Goal: Task Accomplishment & Management: Manage account settings

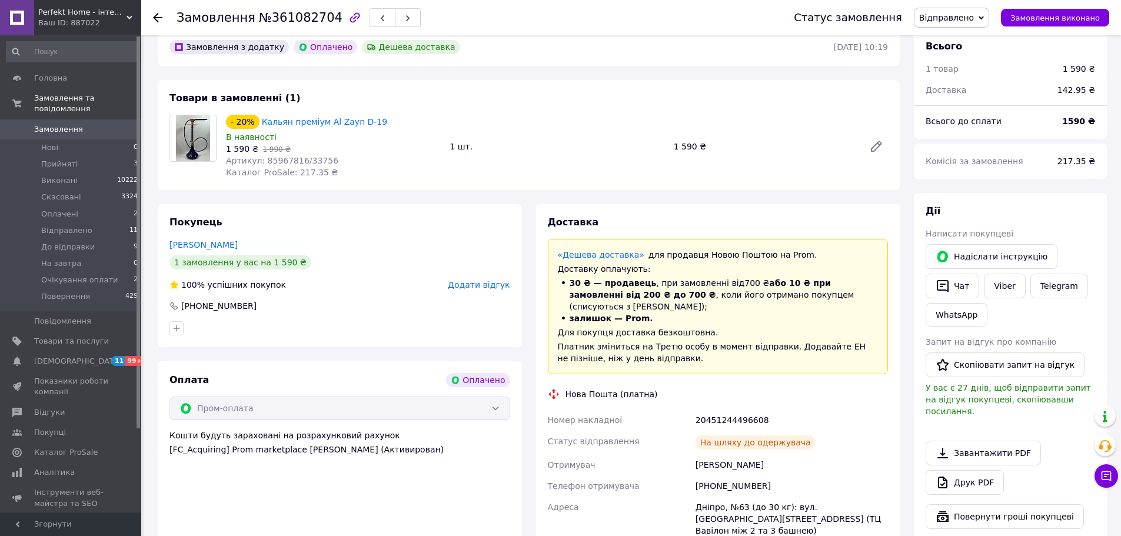
scroll to position [59, 0]
click at [64, 86] on link "Головна" at bounding box center [72, 78] width 145 height 20
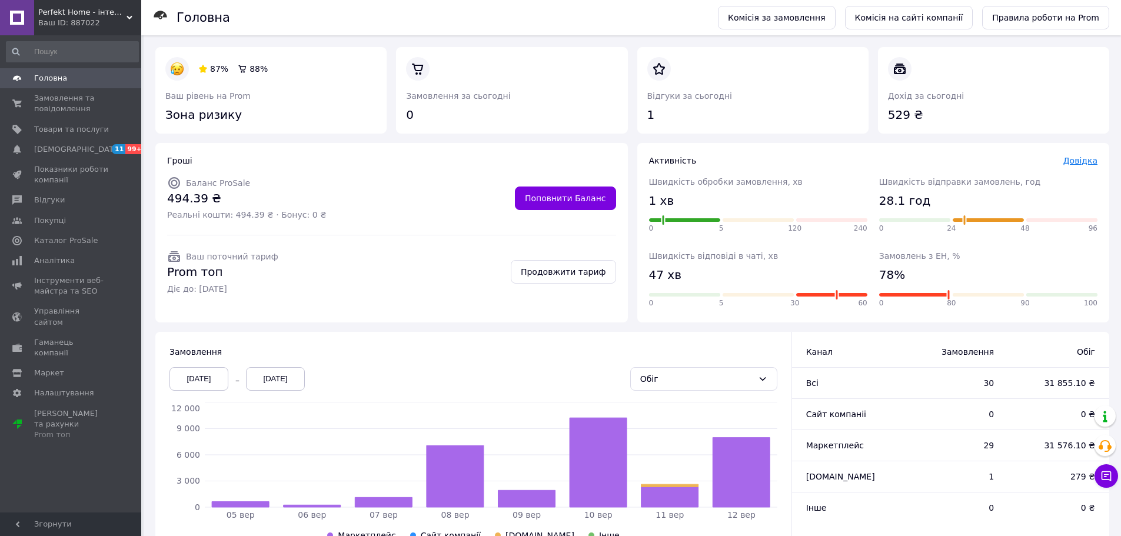
click at [1091, 162] on link "Довідка" at bounding box center [1080, 160] width 34 height 9
click at [53, 206] on link "Відгуки" at bounding box center [72, 200] width 145 height 20
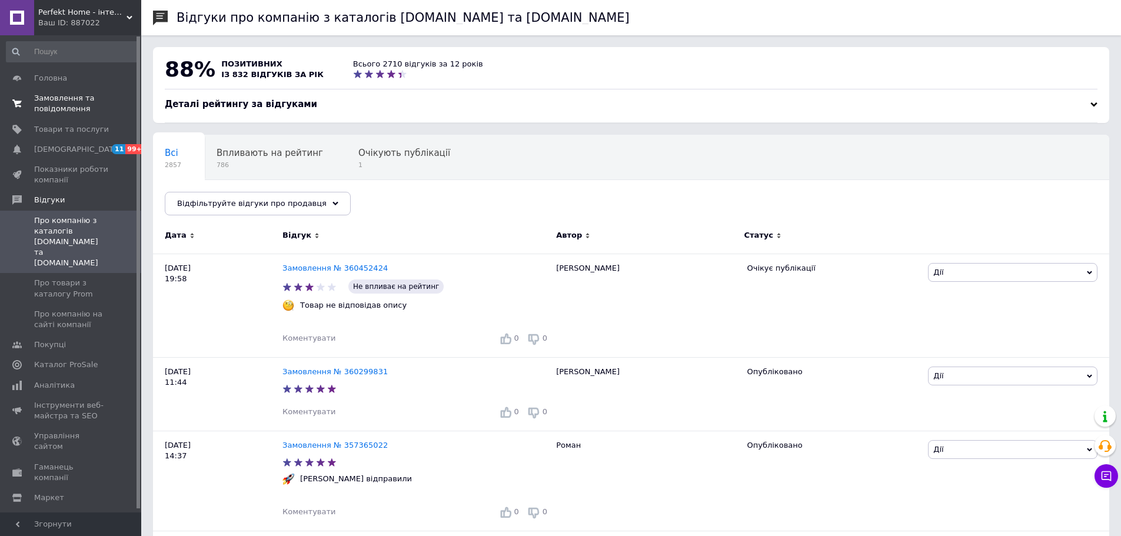
click at [67, 115] on link "Замовлення та повідомлення 0 0" at bounding box center [72, 103] width 145 height 31
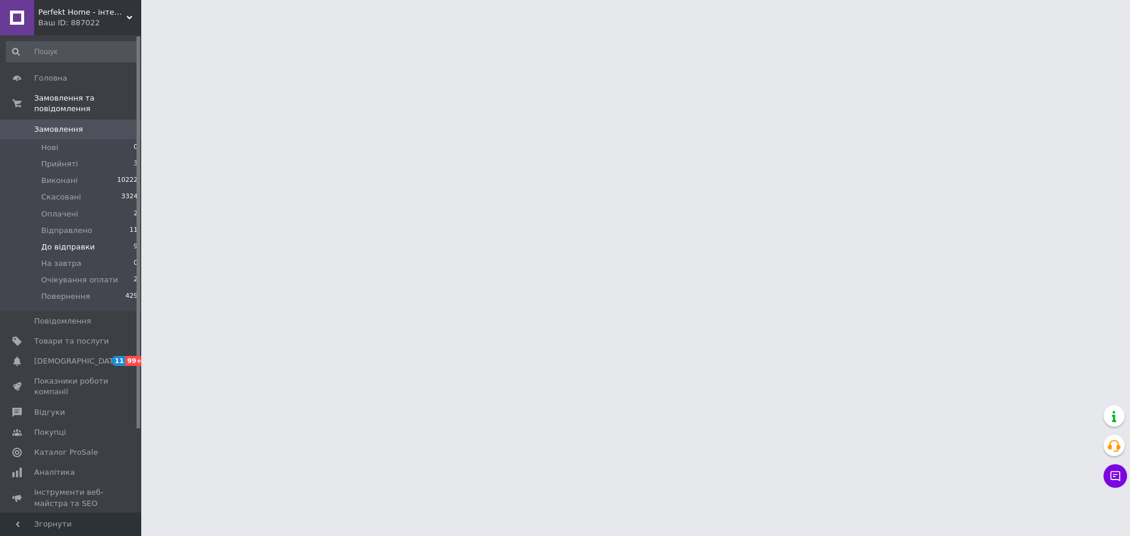
click at [71, 242] on span "До відправки" at bounding box center [68, 247] width 54 height 11
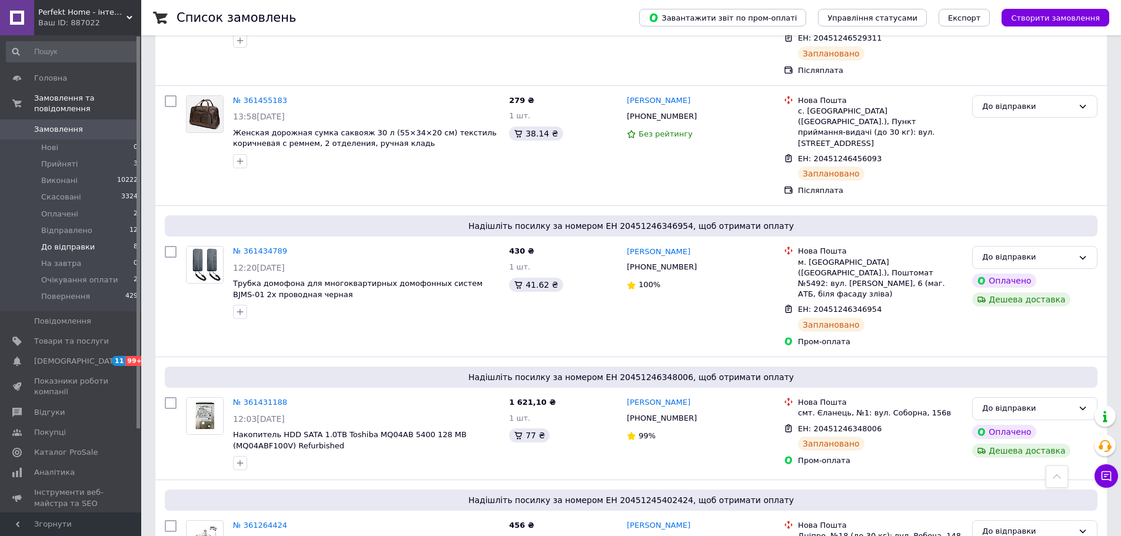
scroll to position [651, 0]
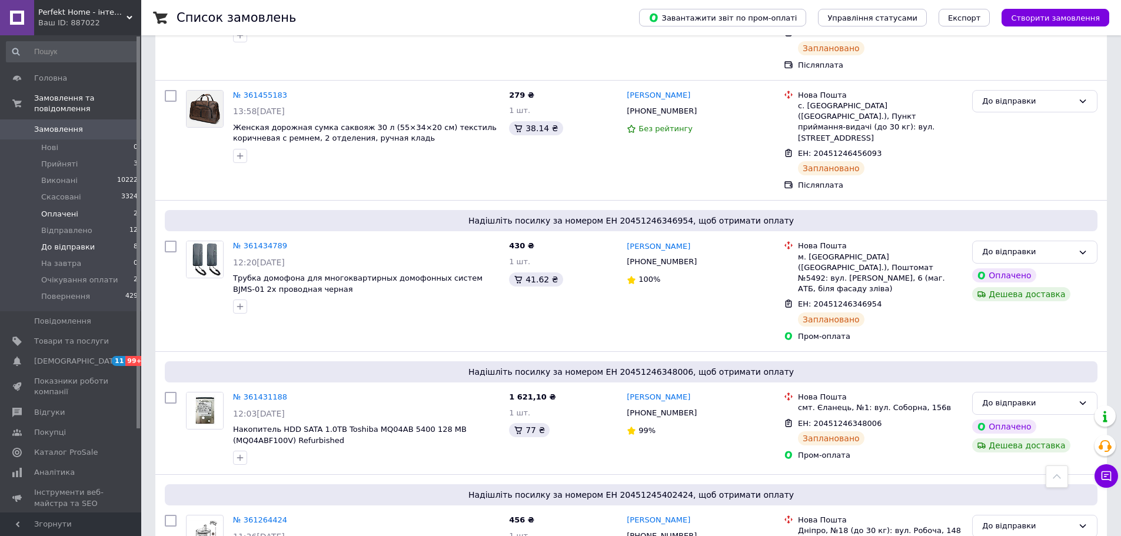
click at [75, 206] on li "Оплачені 2" at bounding box center [72, 214] width 145 height 16
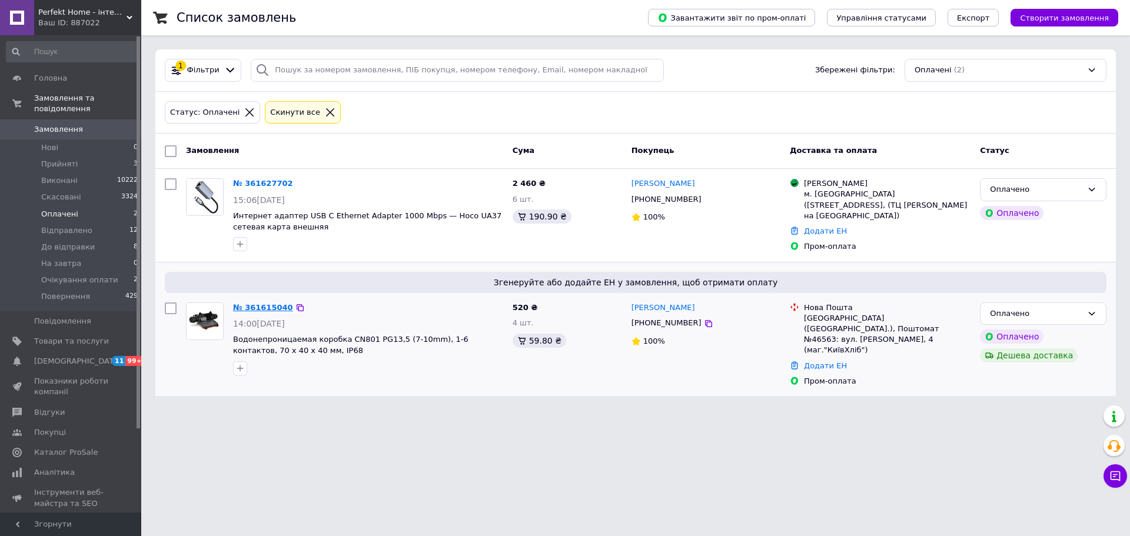
click at [259, 308] on link "№ 361615040" at bounding box center [263, 307] width 60 height 9
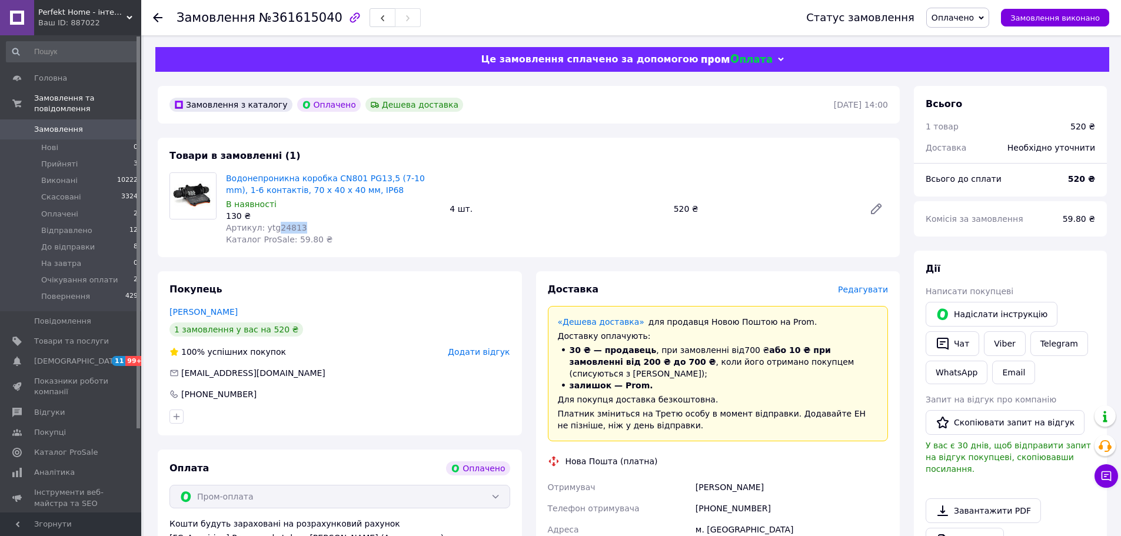
drag, startPoint x: 299, startPoint y: 228, endPoint x: 274, endPoint y: 228, distance: 24.7
click at [274, 228] on div "Артикул: ytg24813" at bounding box center [333, 228] width 214 height 12
copy span "24813"
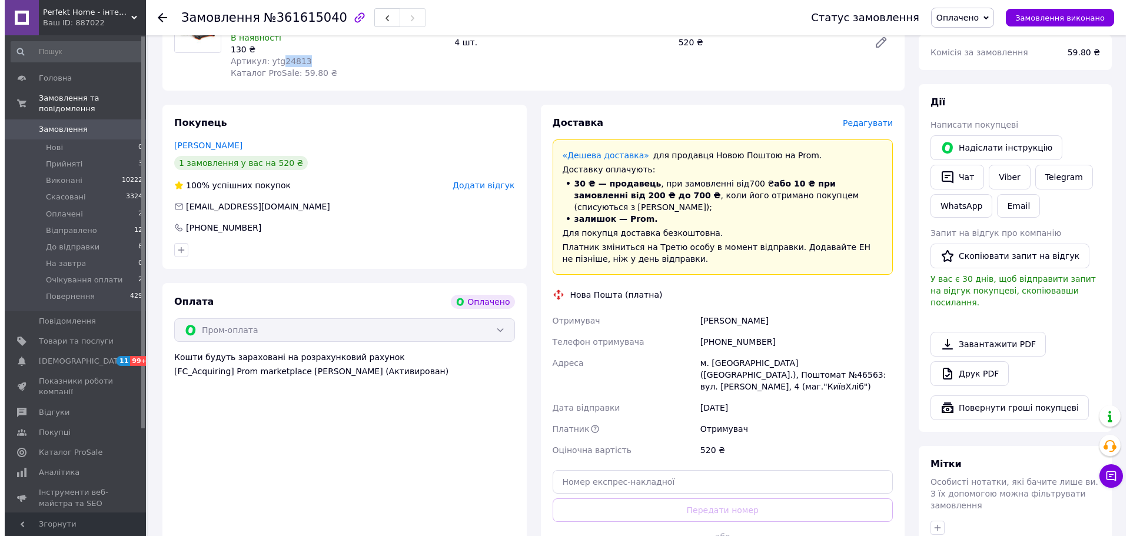
scroll to position [59, 0]
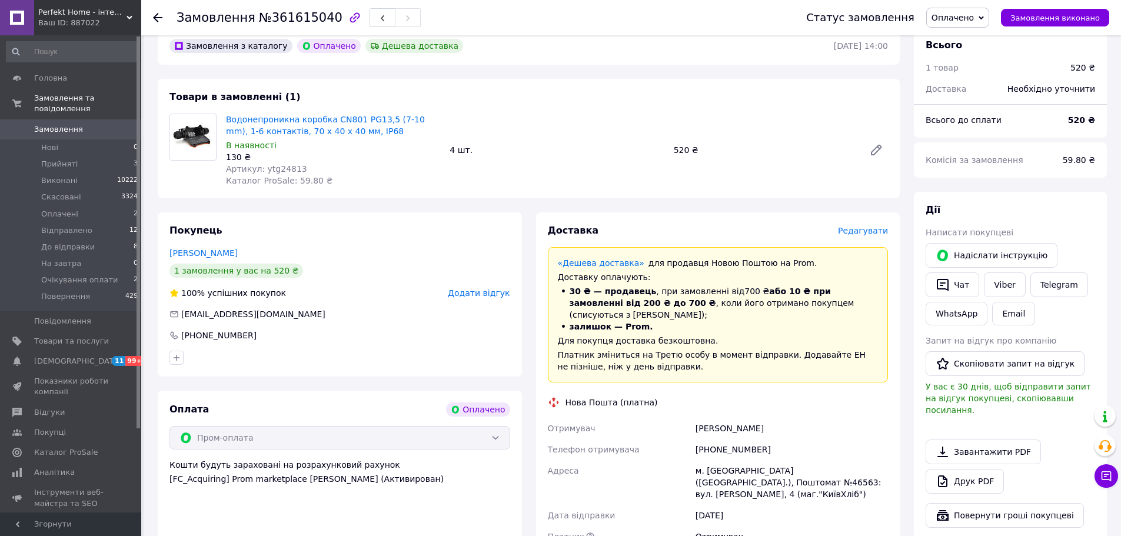
drag, startPoint x: 860, startPoint y: 224, endPoint x: 861, endPoint y: 231, distance: 6.5
click at [860, 224] on div "Доставка Редагувати" at bounding box center [718, 231] width 341 height 14
drag, startPoint x: 862, startPoint y: 237, endPoint x: 859, endPoint y: 242, distance: 6.6
click at [862, 237] on div "Редагувати" at bounding box center [863, 231] width 50 height 12
click at [857, 233] on span "Редагувати" at bounding box center [863, 230] width 50 height 9
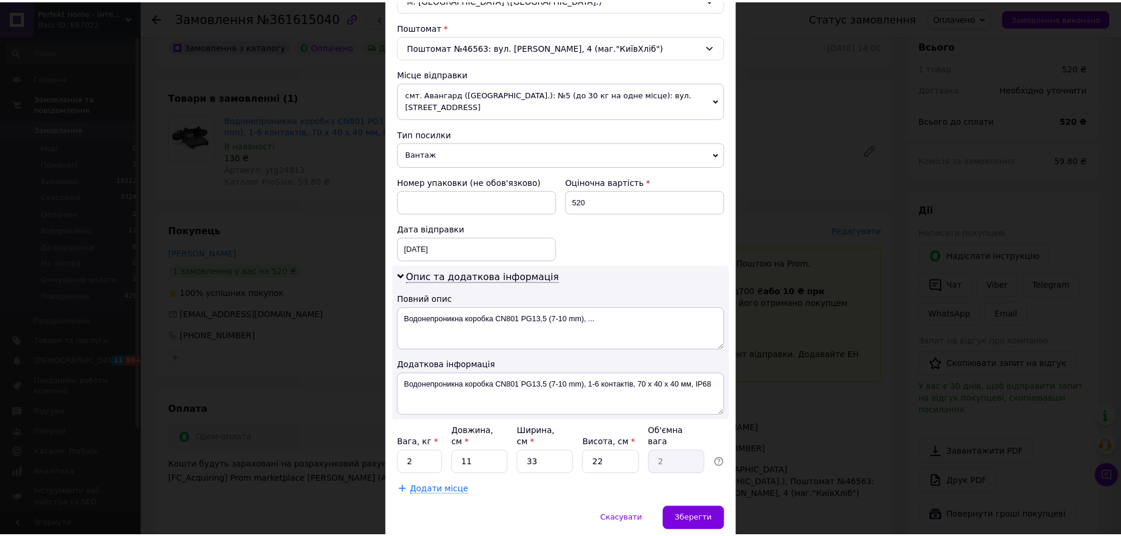
scroll to position [377, 0]
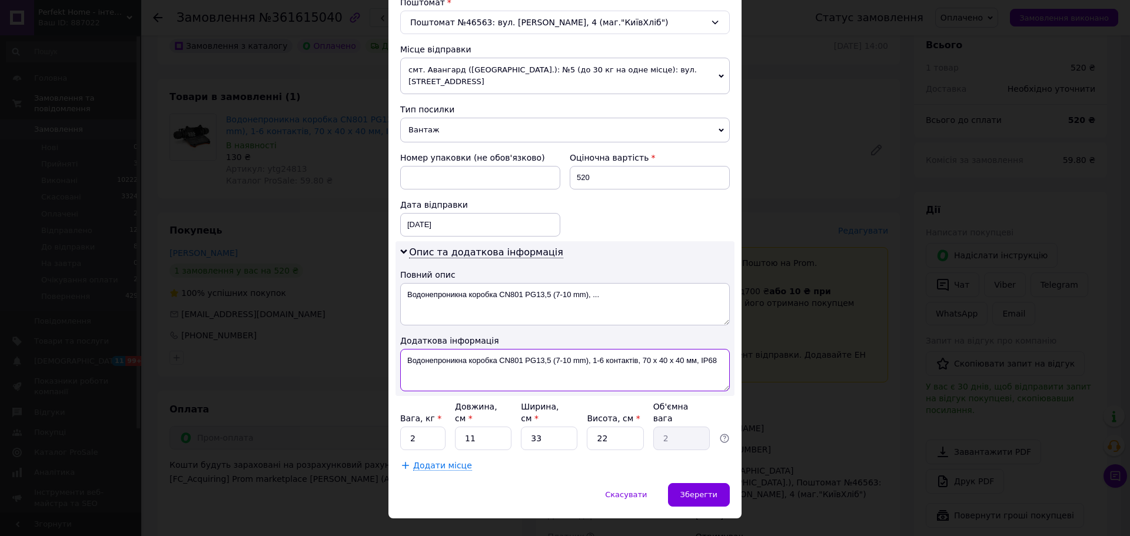
drag, startPoint x: 588, startPoint y: 344, endPoint x: 715, endPoint y: 350, distance: 126.7
click at [715, 350] on textarea "Водонепроникна коробка CN801 PG13,5 (7-10 mm), 1-6 контактів, 70 х 40 х 40 мм, …" at bounding box center [564, 370] width 329 height 42
type textarea "Водонепроникна коробка CN801 PG13,5 (7-10 mm),=4шт"
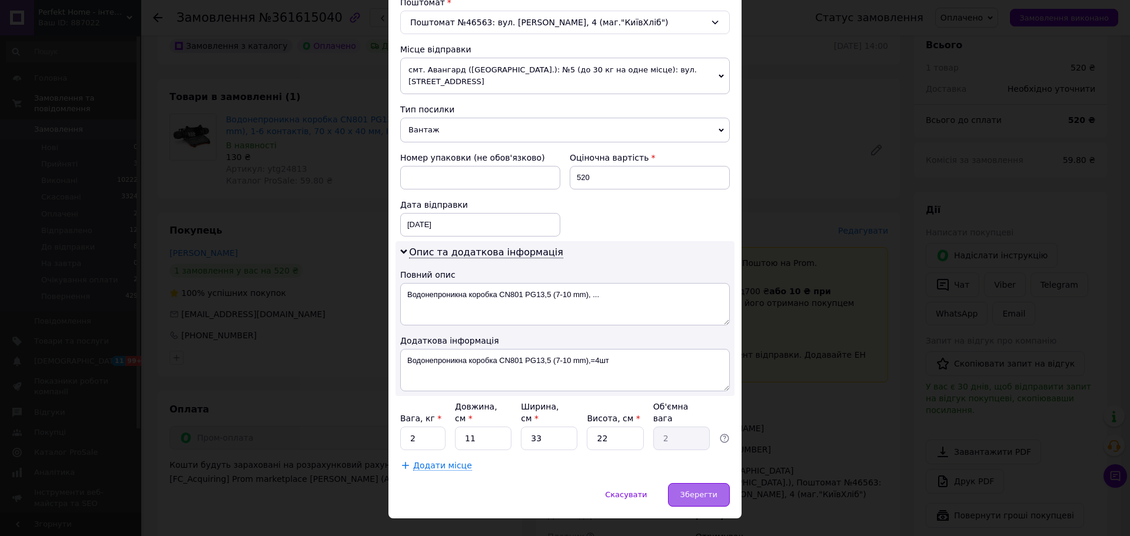
click at [686, 490] on span "Зберегти" at bounding box center [698, 494] width 37 height 9
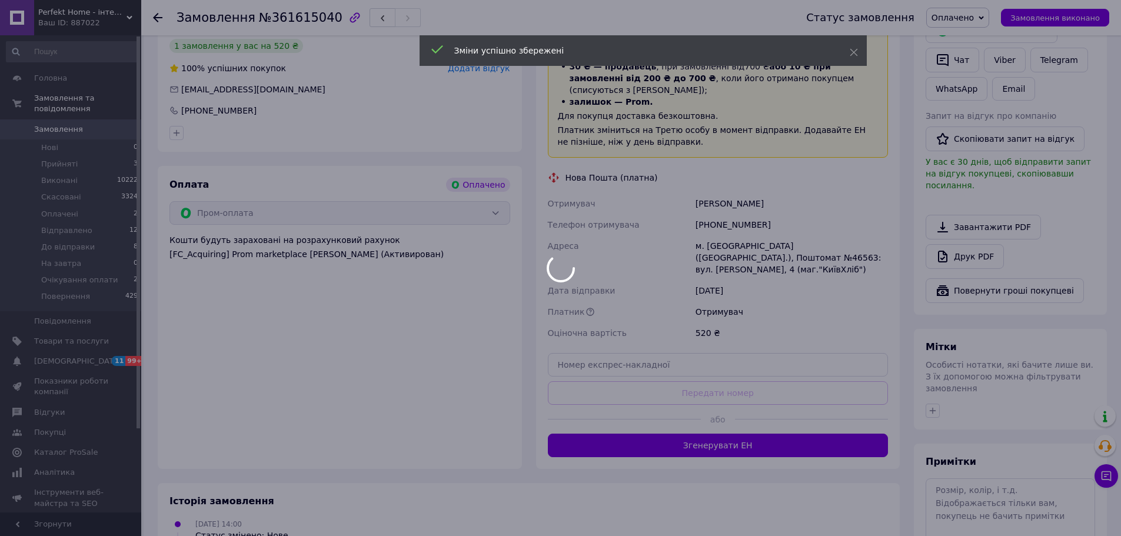
scroll to position [294, 0]
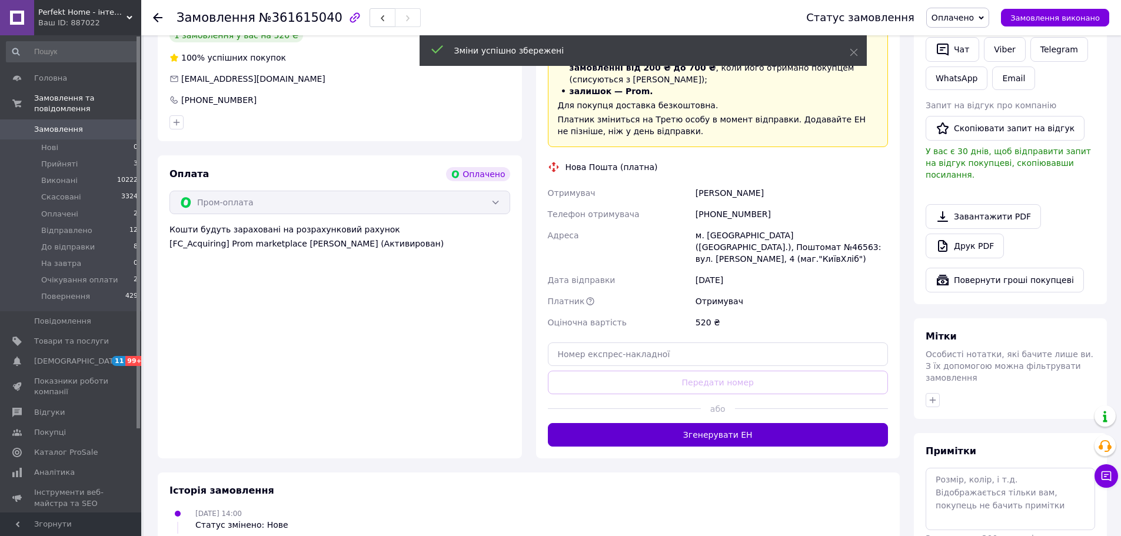
click at [725, 423] on button "Згенерувати ЕН" at bounding box center [718, 435] width 341 height 24
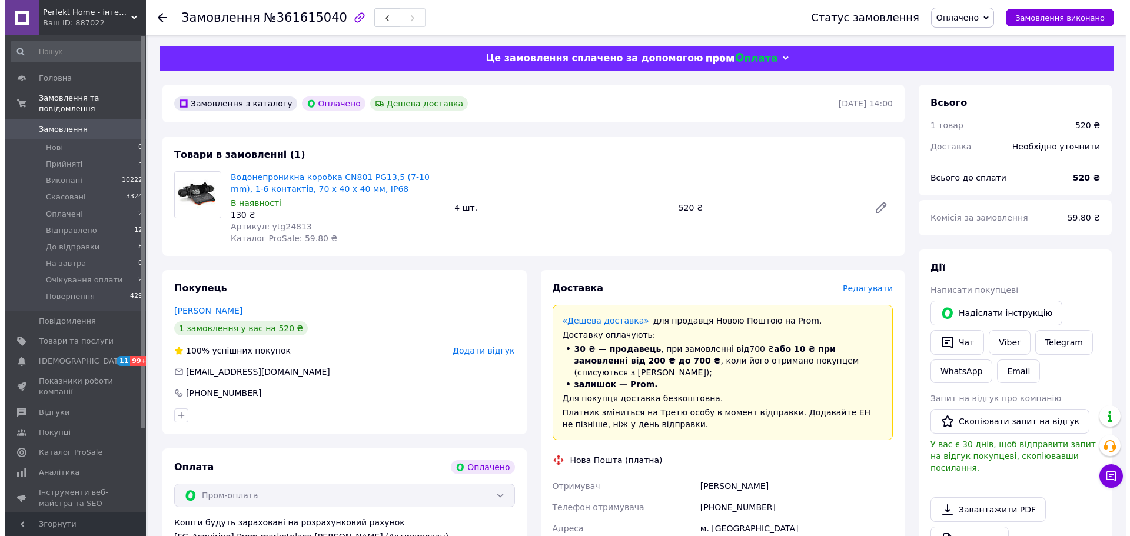
scroll to position [0, 0]
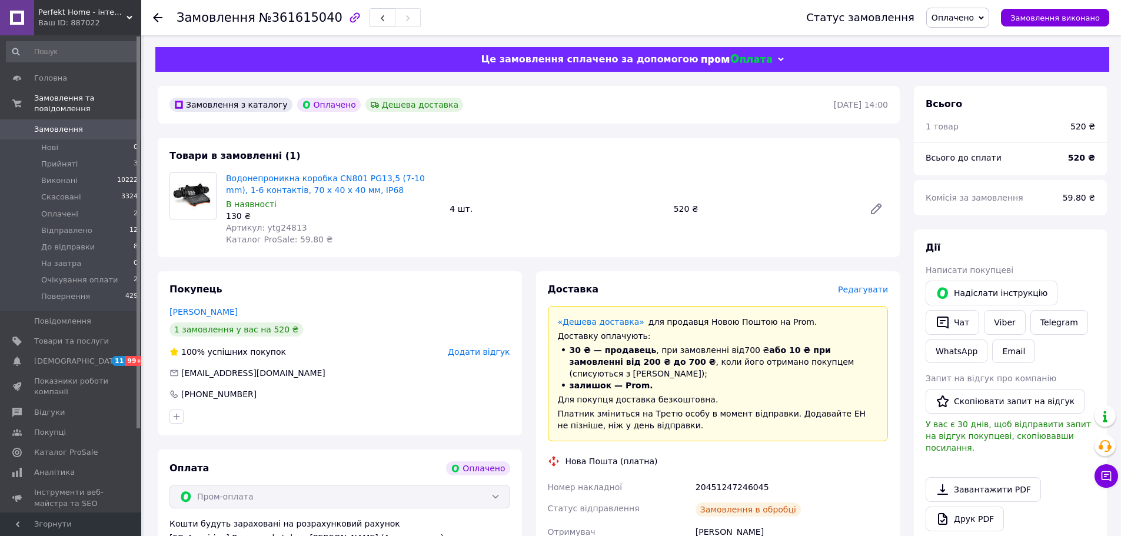
click at [973, 19] on span "Оплачено" at bounding box center [952, 17] width 42 height 9
click at [987, 108] on li "До відправки" at bounding box center [971, 112] width 88 height 18
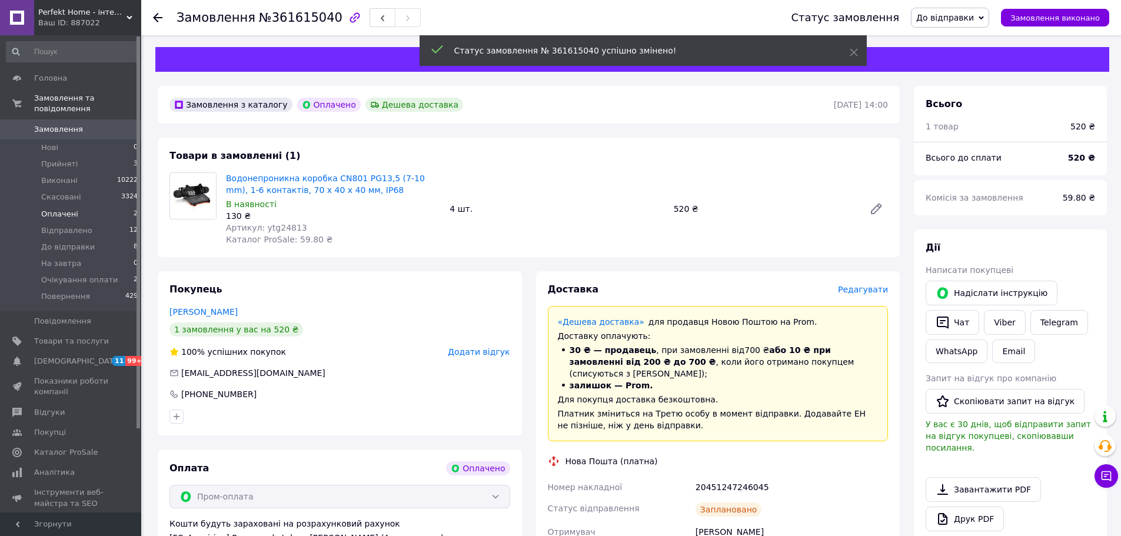
click at [78, 208] on li "Оплачені 2" at bounding box center [72, 214] width 145 height 16
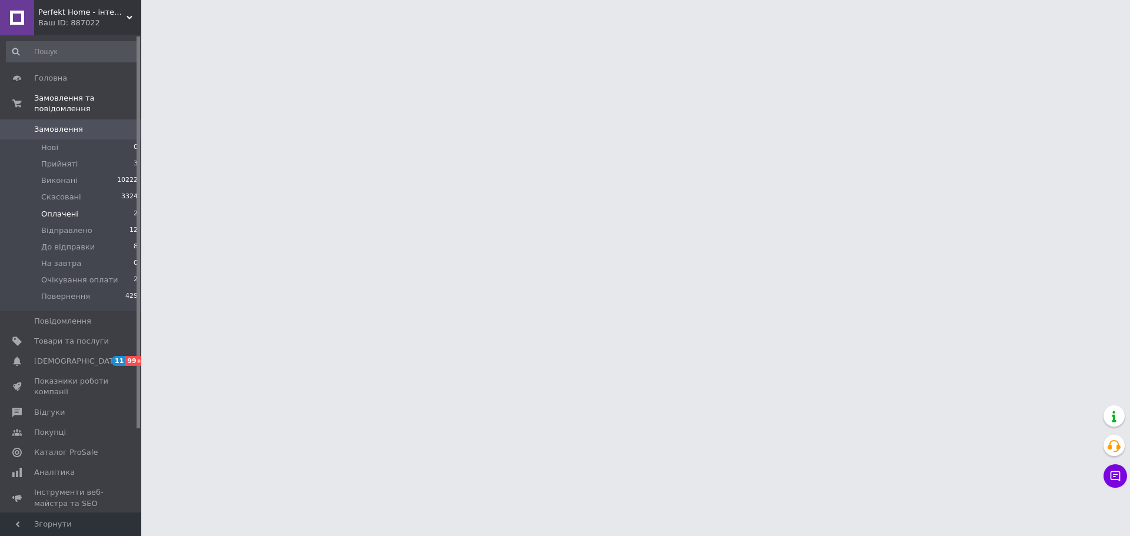
click at [78, 208] on li "Оплачені 2" at bounding box center [72, 214] width 145 height 16
click at [72, 209] on span "Оплачені" at bounding box center [59, 214] width 37 height 11
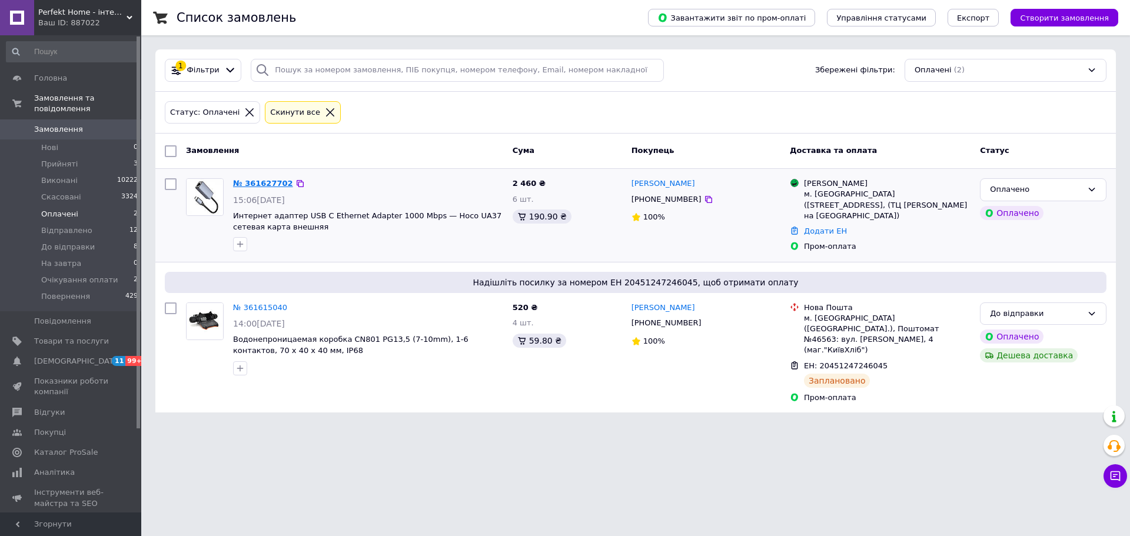
click at [245, 179] on link "№ 361627702" at bounding box center [263, 183] width 60 height 9
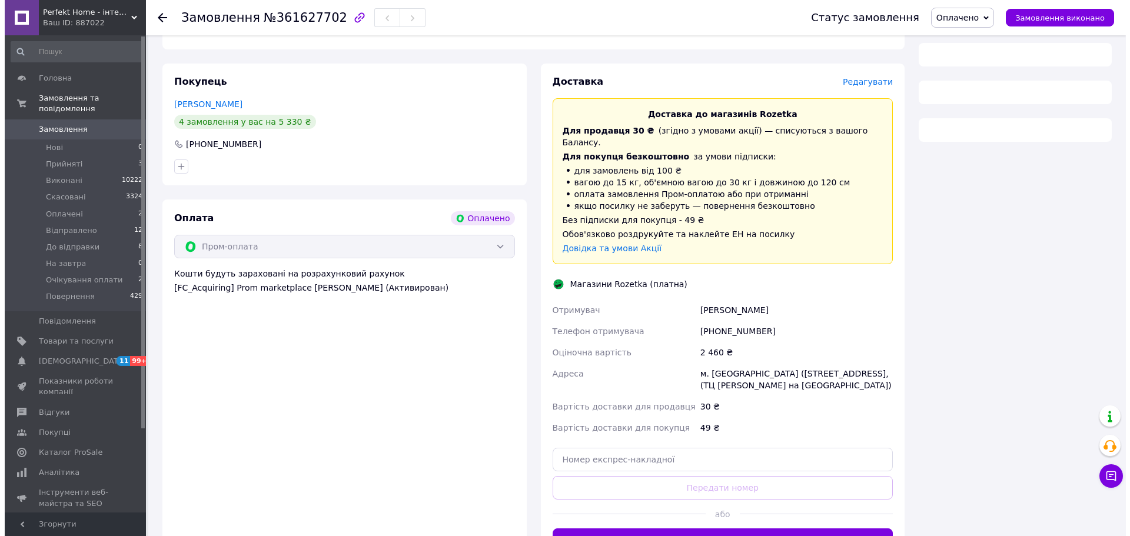
scroll to position [235, 0]
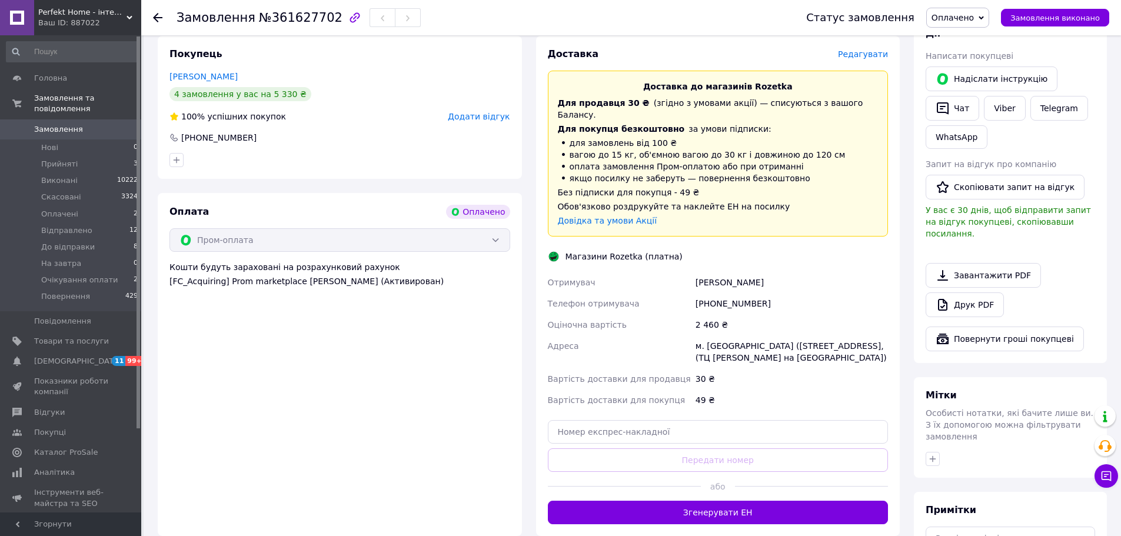
click at [881, 52] on span "Редагувати" at bounding box center [863, 53] width 50 height 9
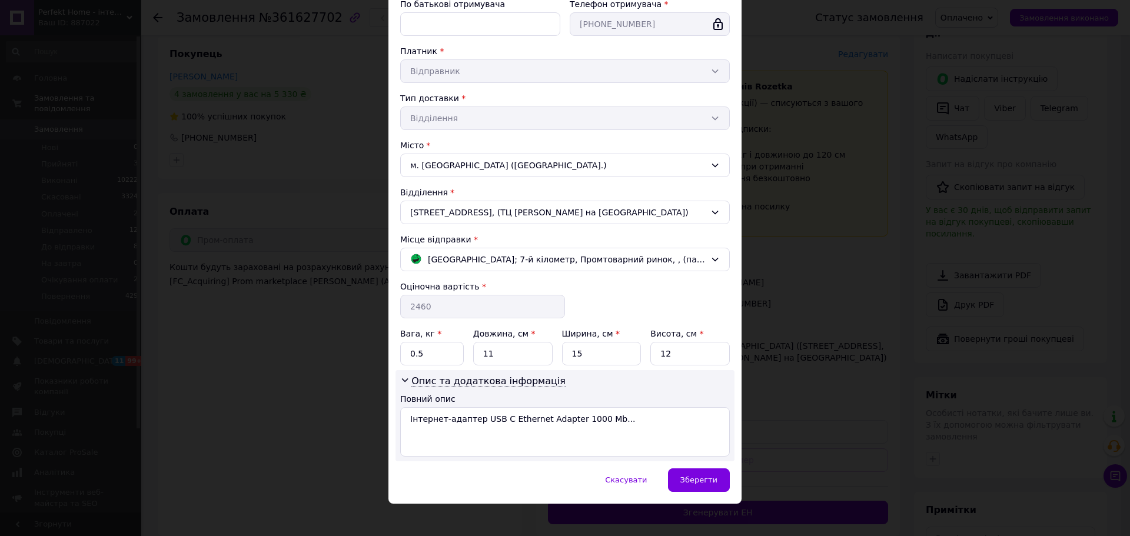
scroll to position [194, 0]
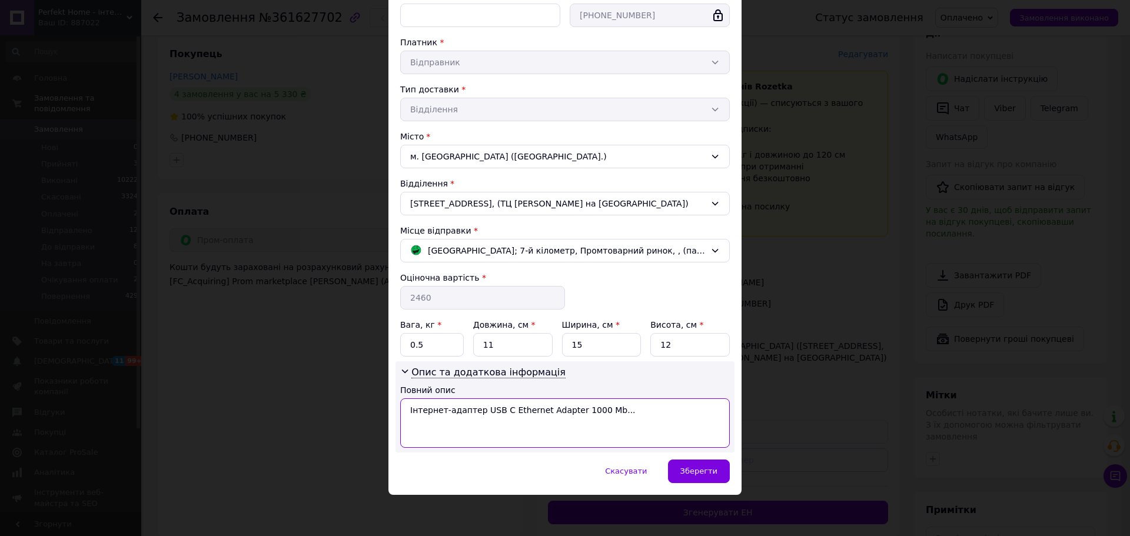
drag, startPoint x: 617, startPoint y: 418, endPoint x: 563, endPoint y: 417, distance: 54.1
click at [563, 417] on textarea "Інтернет-адаптер USB C Ethernet Adapter 1000 Mb..." at bounding box center [564, 422] width 329 height 49
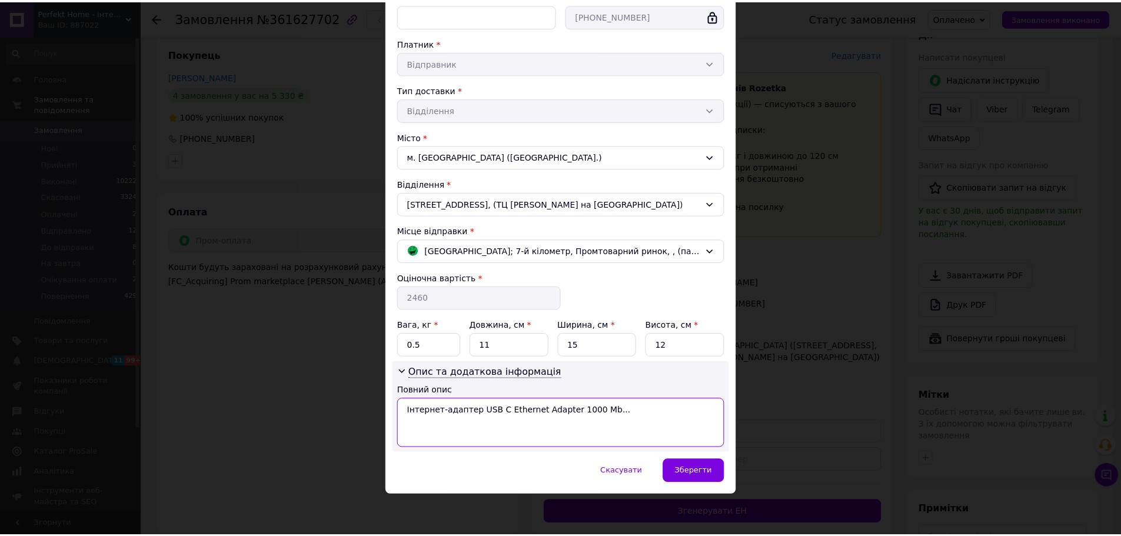
scroll to position [0, 0]
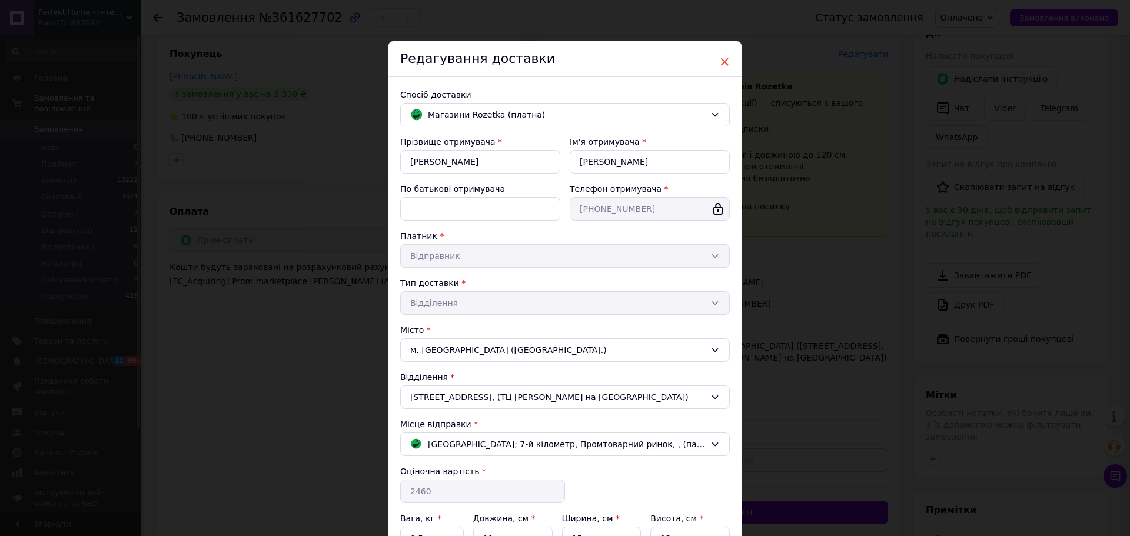
click at [722, 62] on span "×" at bounding box center [724, 62] width 11 height 20
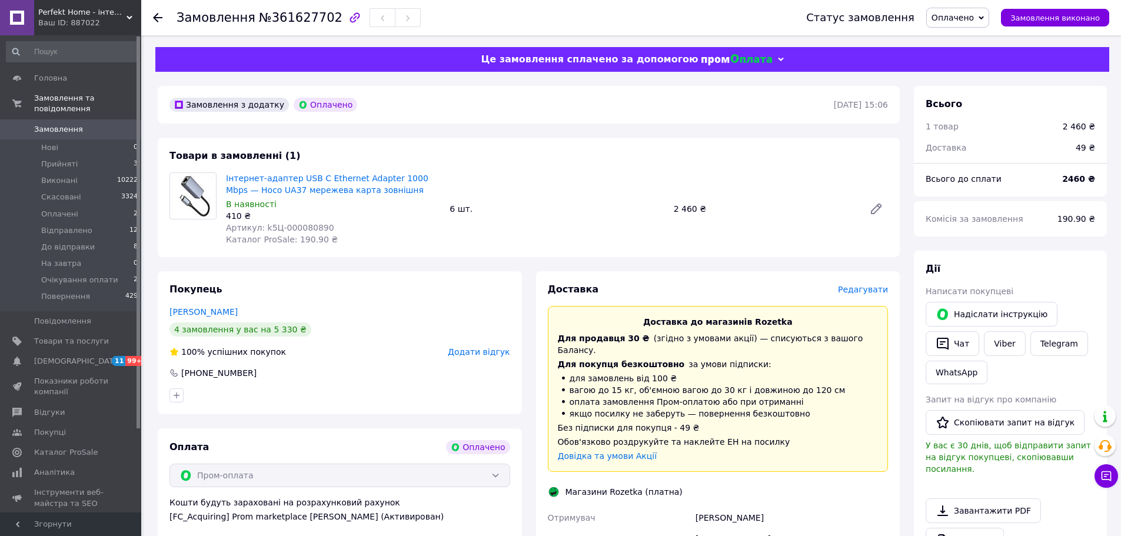
click at [866, 288] on span "Редагувати" at bounding box center [863, 289] width 50 height 9
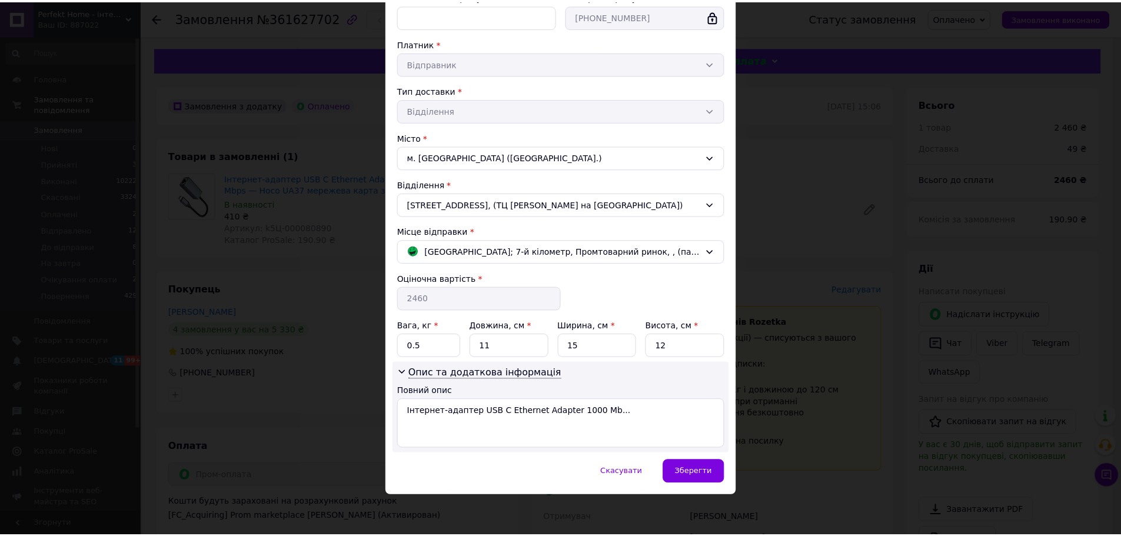
scroll to position [194, 0]
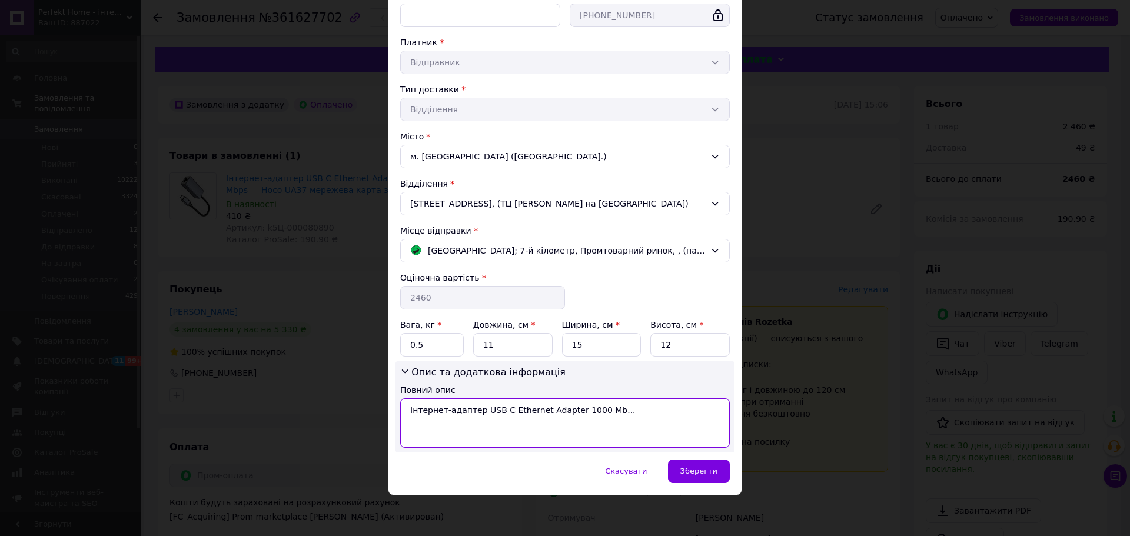
drag, startPoint x: 613, startPoint y: 415, endPoint x: 566, endPoint y: 414, distance: 47.1
click at [566, 414] on textarea "Інтернет-адаптер USB C Ethernet Adapter 1000 Mb..." at bounding box center [564, 422] width 329 height 49
type textarea "Інтернет-адаптер USB C Ethernet Adapter =6шт"
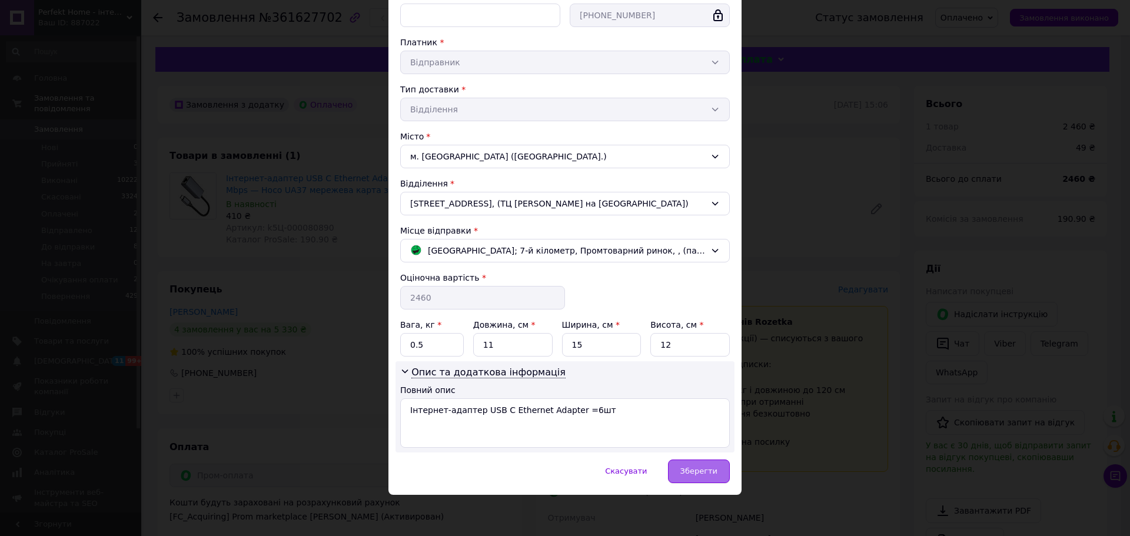
click at [693, 478] on div "Зберегти" at bounding box center [699, 471] width 62 height 24
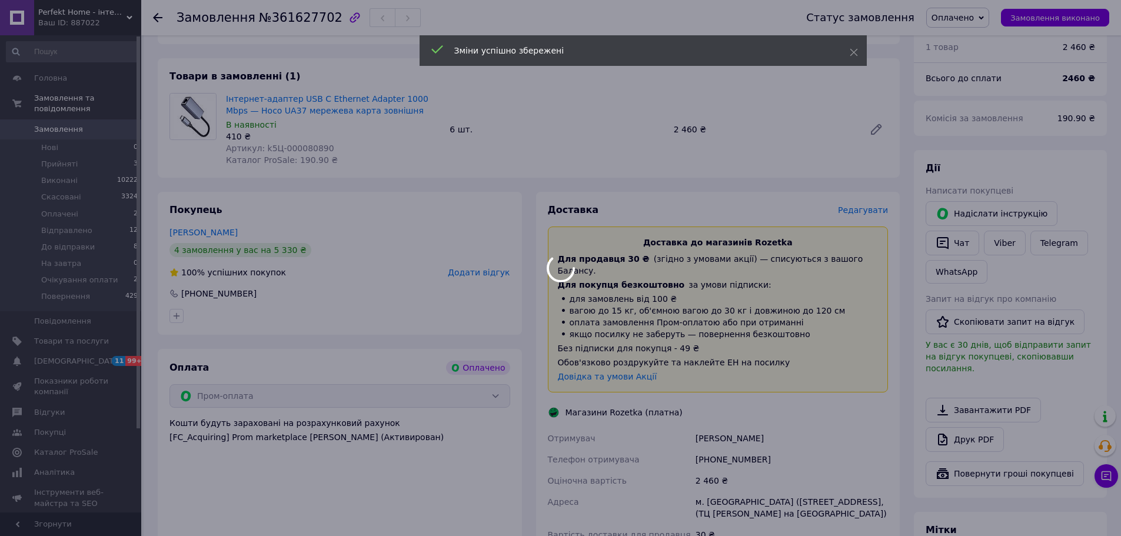
scroll to position [294, 0]
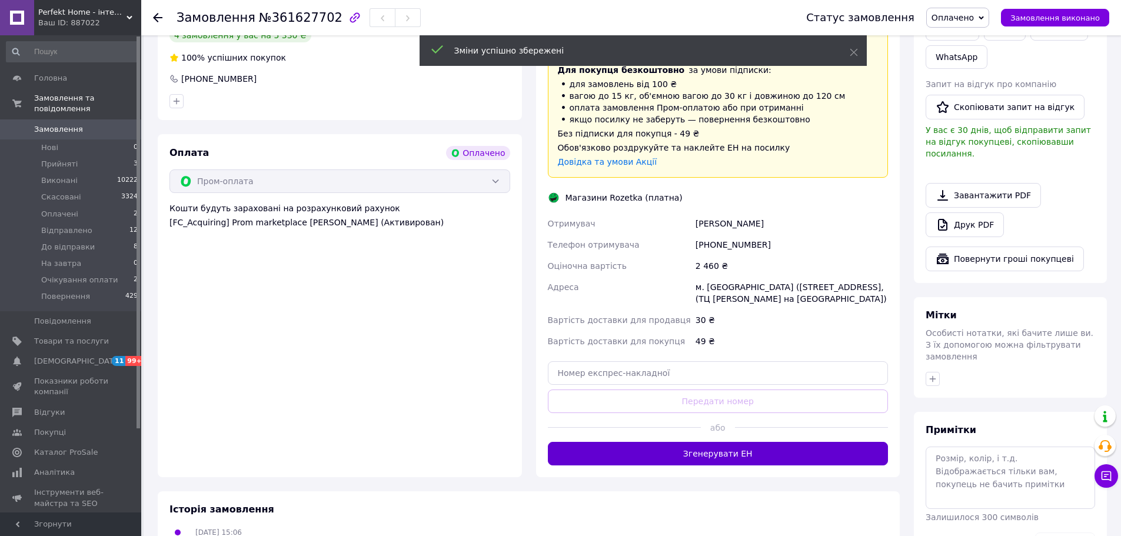
click at [701, 442] on button "Згенерувати ЕН" at bounding box center [718, 454] width 341 height 24
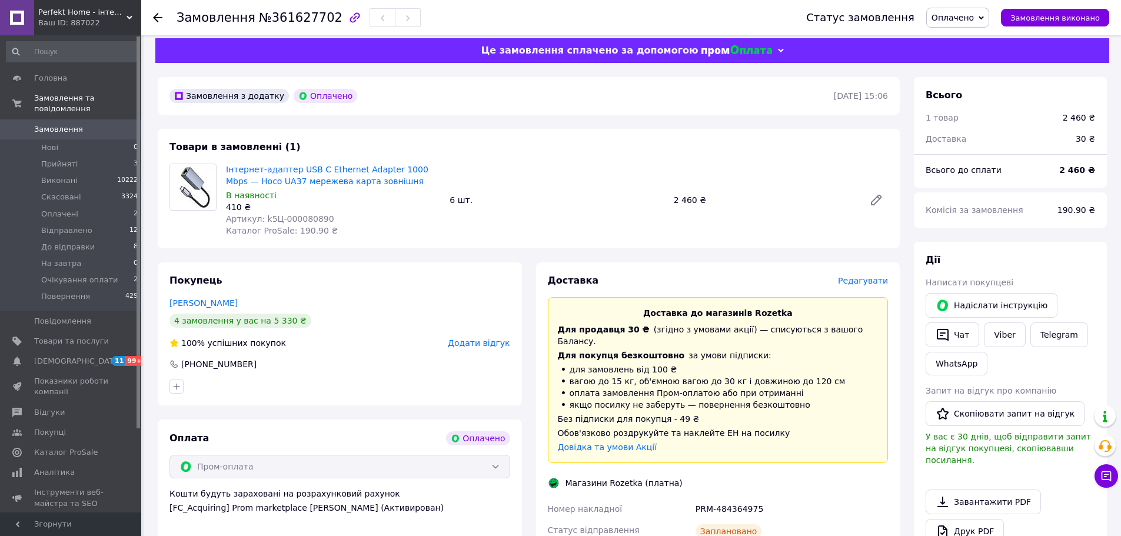
scroll to position [0, 0]
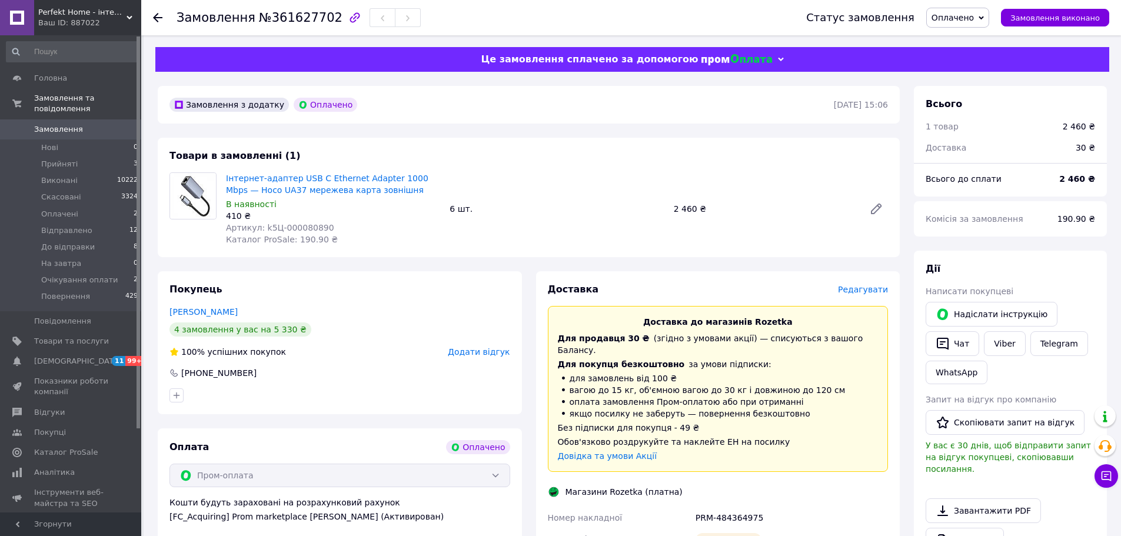
click at [970, 19] on span "Оплачено" at bounding box center [952, 17] width 42 height 9
click at [969, 81] on li "До відправки" at bounding box center [971, 81] width 88 height 18
click at [47, 159] on span "Прийняті" at bounding box center [59, 164] width 36 height 11
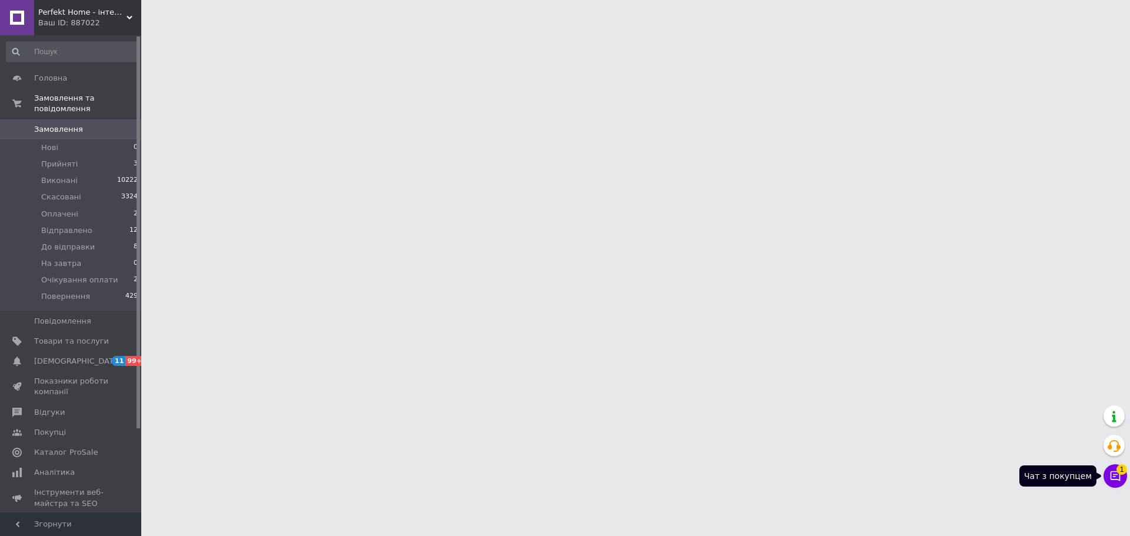
click at [1113, 474] on icon at bounding box center [1115, 476] width 12 height 12
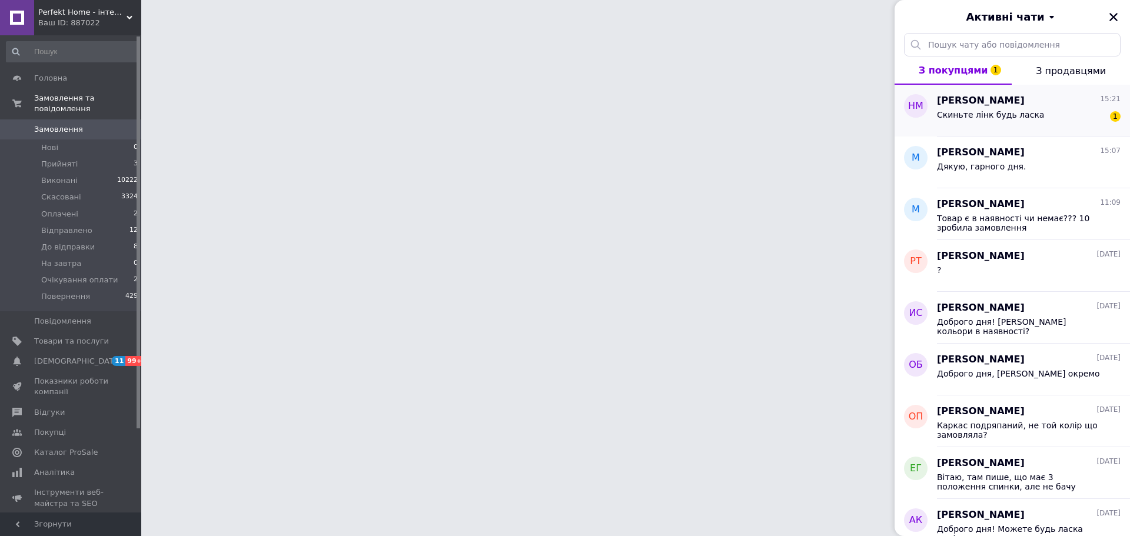
click at [1014, 114] on span "Скиньте лінк будь ласка" at bounding box center [990, 114] width 107 height 9
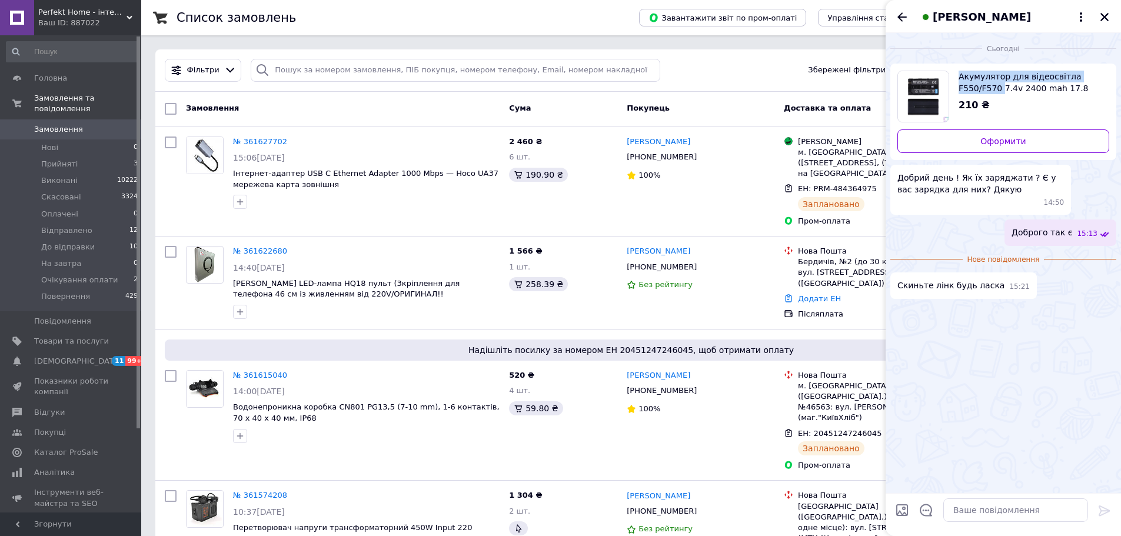
drag, startPoint x: 960, startPoint y: 68, endPoint x: 1000, endPoint y: 85, distance: 43.2
click at [1000, 85] on div "Акумулятор для відеосвітла F550/F570 7.4v 2400 mah 17.8 WH 210 ₴ Оформити" at bounding box center [1003, 112] width 226 height 96
copy span "Акумулятор для відеосвітла F550/F570"
click at [102, 25] on div "Ваш ID: 887022" at bounding box center [89, 23] width 103 height 11
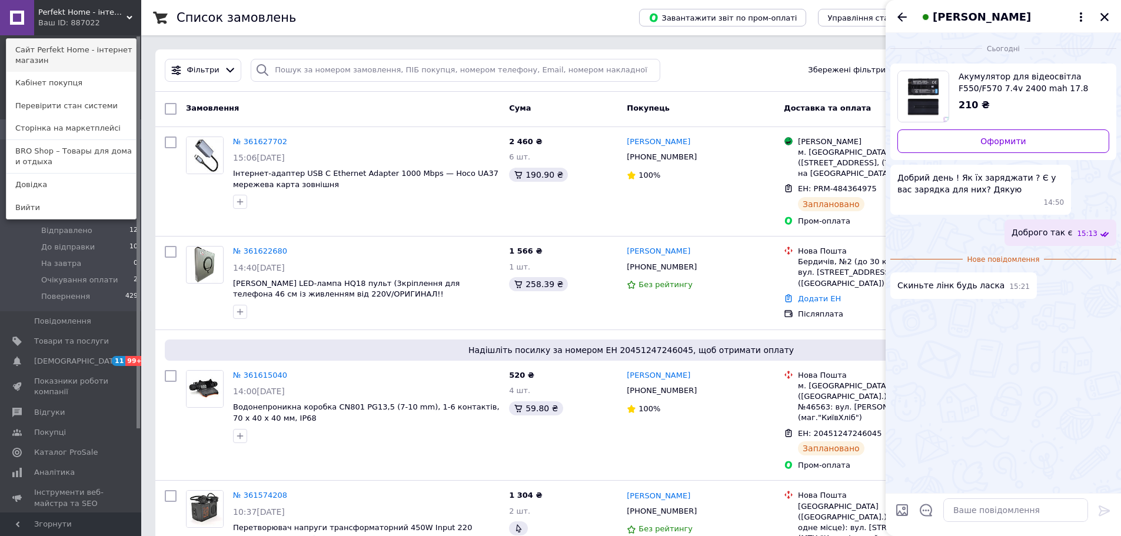
click at [86, 58] on link "Сайт Perfekt Home - інтернет магазин" at bounding box center [70, 55] width 129 height 33
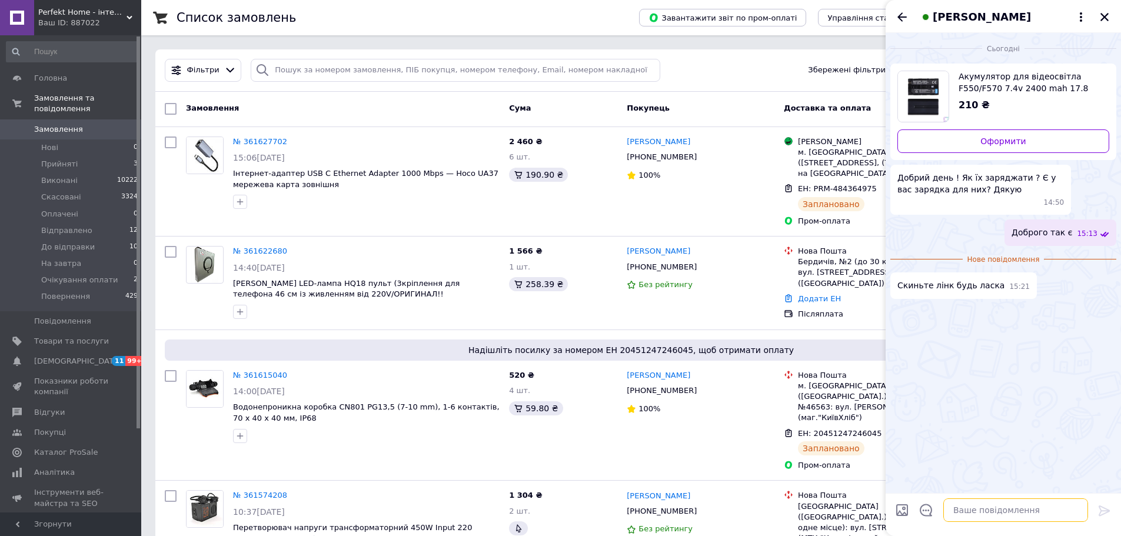
paste textarea "k5Ц-000078957"
type textarea "k5Ц-000078957"
paste textarea "[URL][DOMAIN_NAME]"
type textarea "[URL][DOMAIN_NAME]"
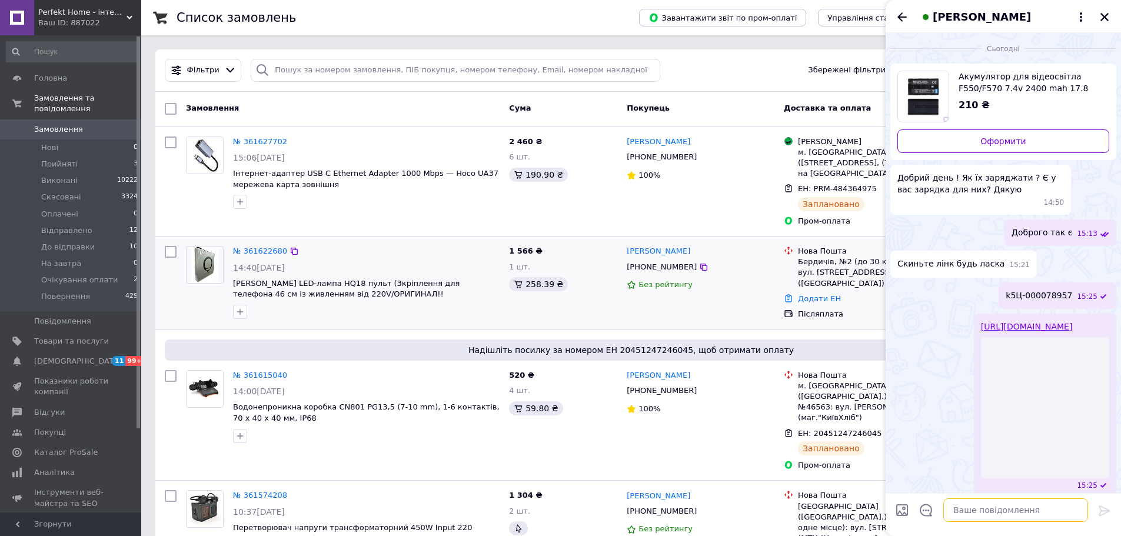
scroll to position [21, 0]
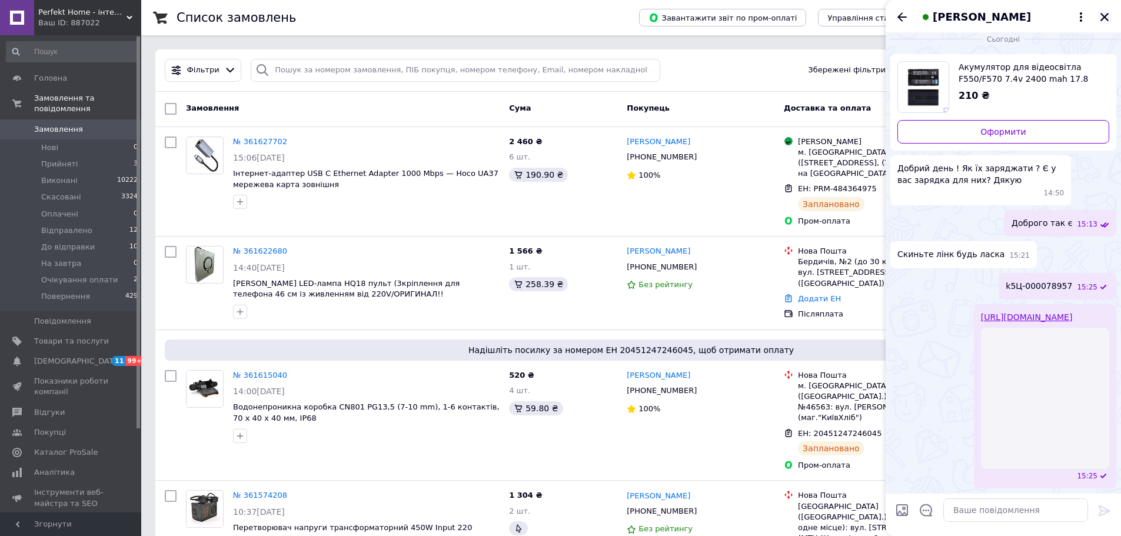
click at [1104, 17] on icon "Закрити" at bounding box center [1104, 17] width 8 height 8
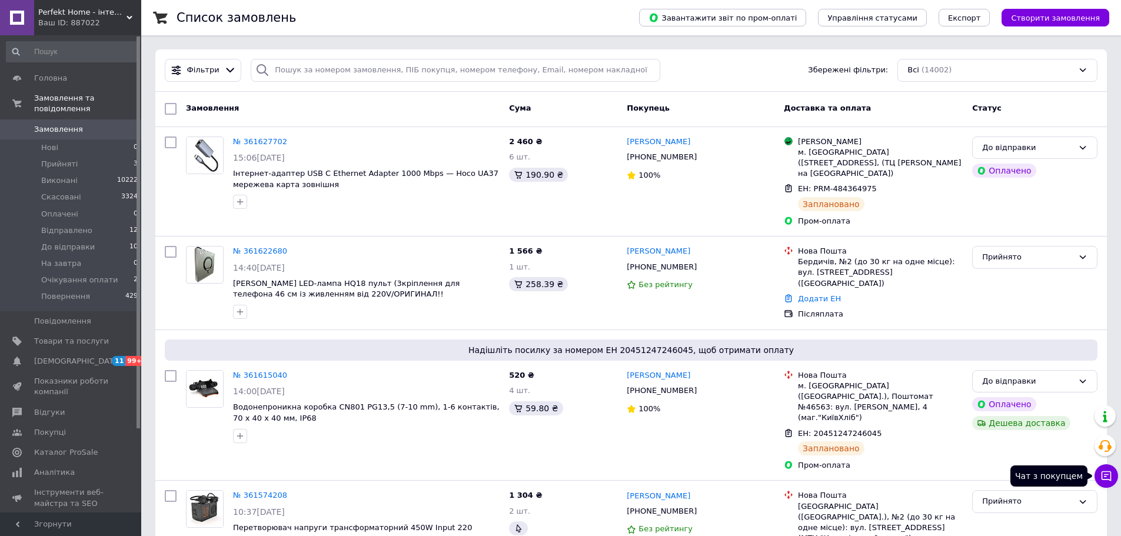
click at [1110, 479] on icon at bounding box center [1106, 476] width 12 height 12
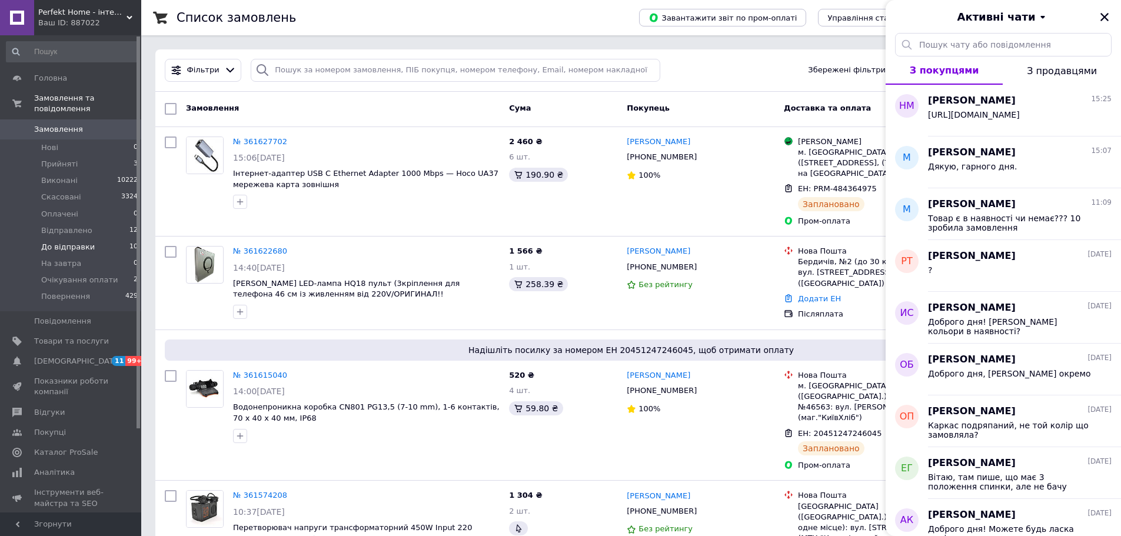
click at [65, 242] on span "До відправки" at bounding box center [68, 247] width 54 height 11
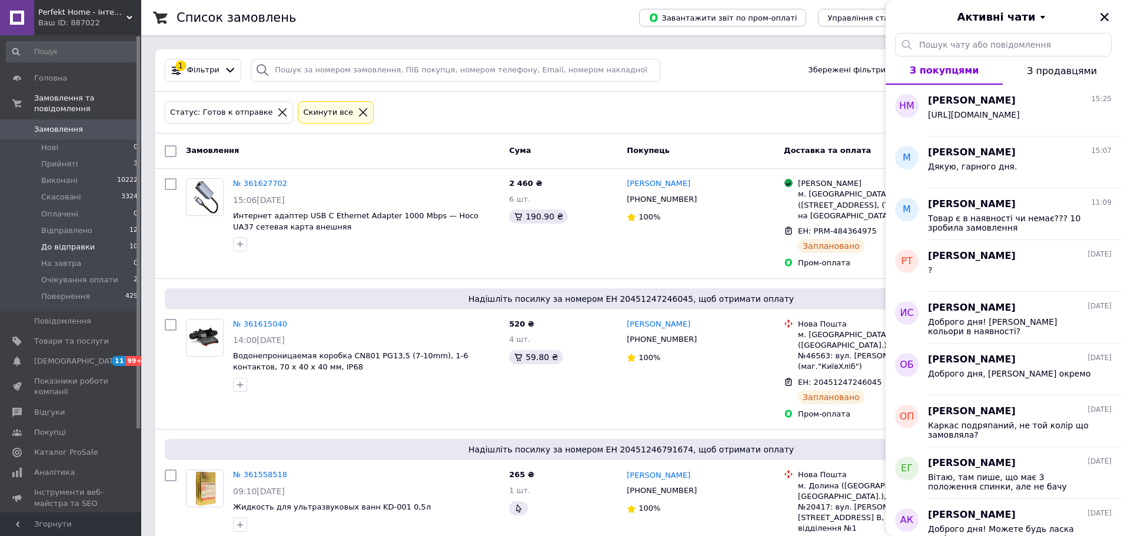
click at [1102, 19] on icon "Закрити" at bounding box center [1104, 17] width 8 height 8
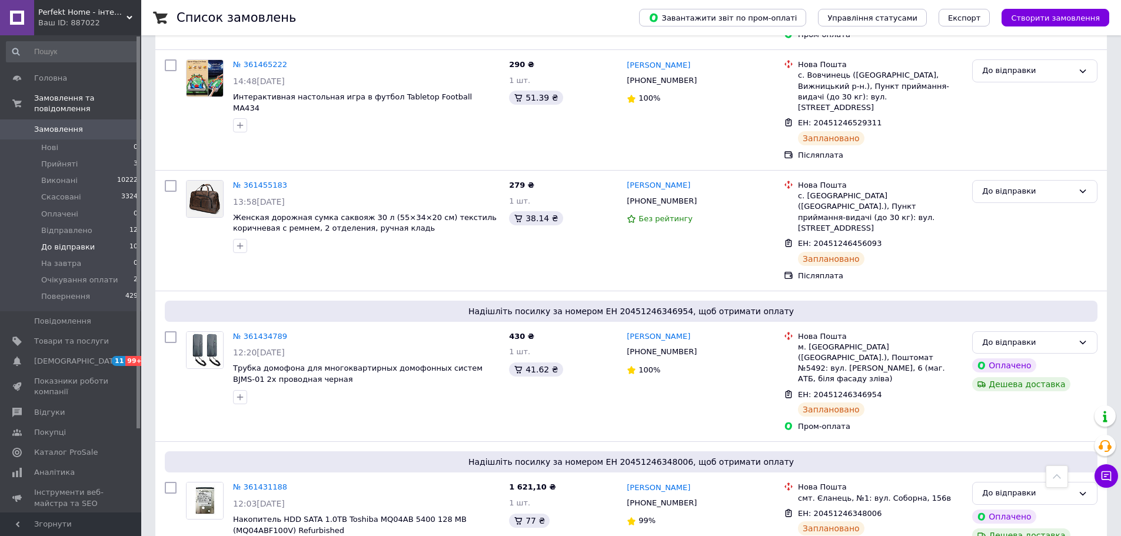
scroll to position [880, 0]
